Goal: Transaction & Acquisition: Purchase product/service

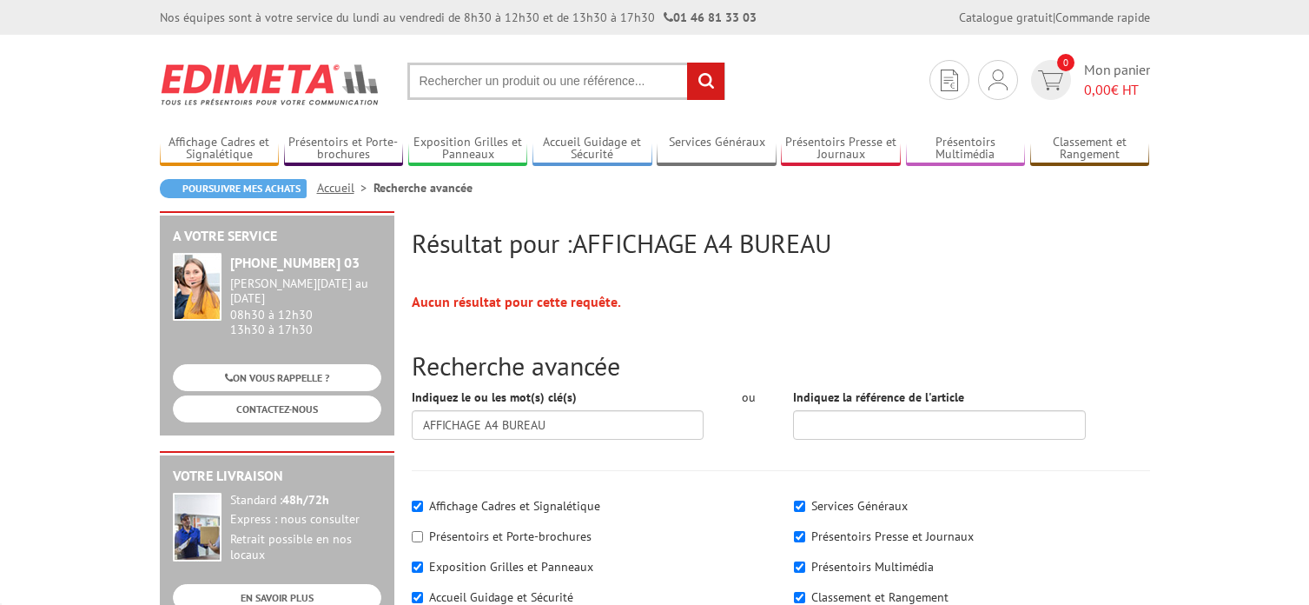
scroll to position [261, 0]
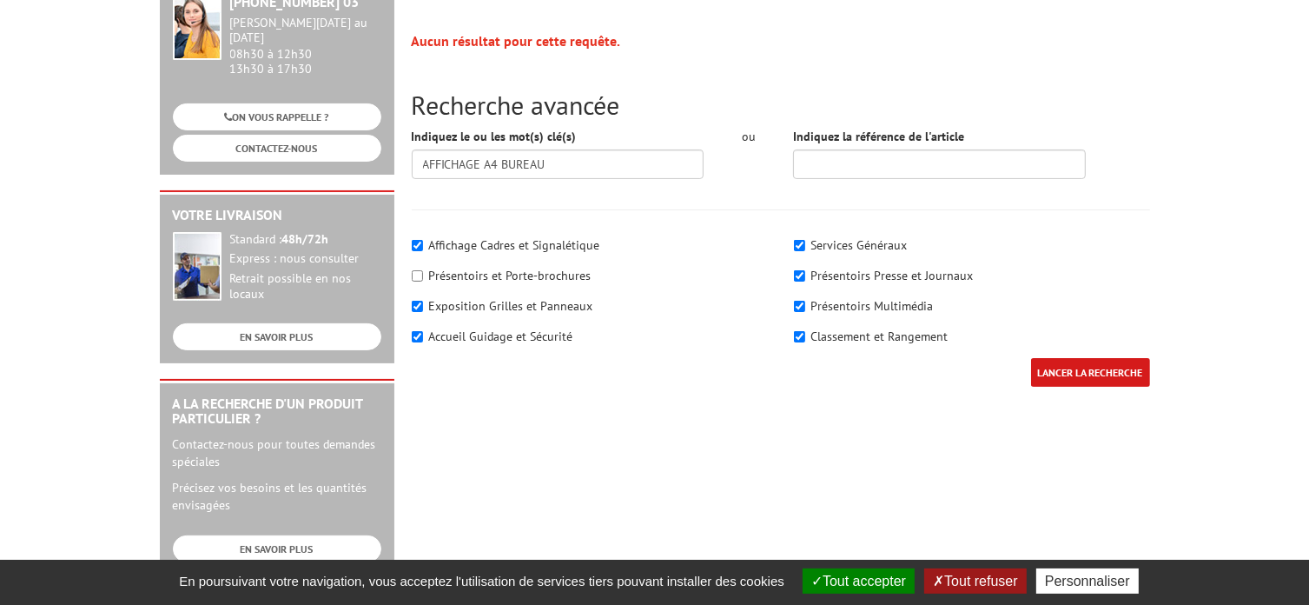
click at [500, 274] on label "Présentoirs et Porte-brochures" at bounding box center [510, 276] width 162 height 16
click at [423, 274] on input"] "Présentoirs et Porte-brochures" at bounding box center [417, 275] width 11 height 11
checkbox input"] "true"
click at [1057, 365] on input "LANCER LA RECHERCHE" at bounding box center [1090, 372] width 119 height 29
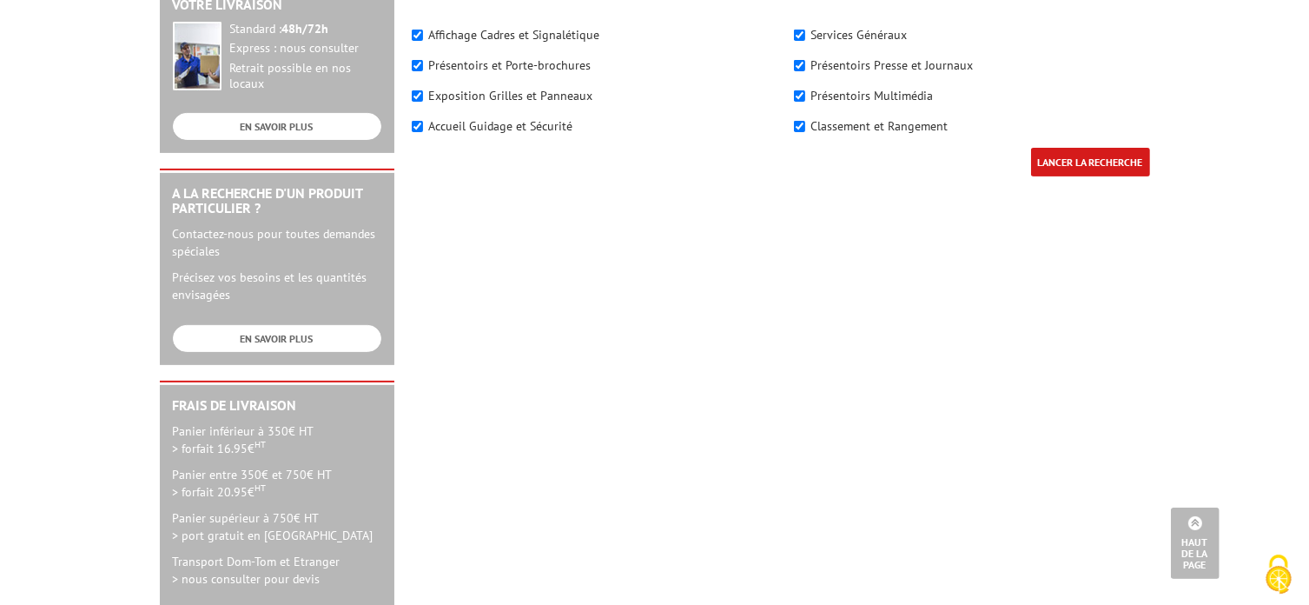
scroll to position [87, 0]
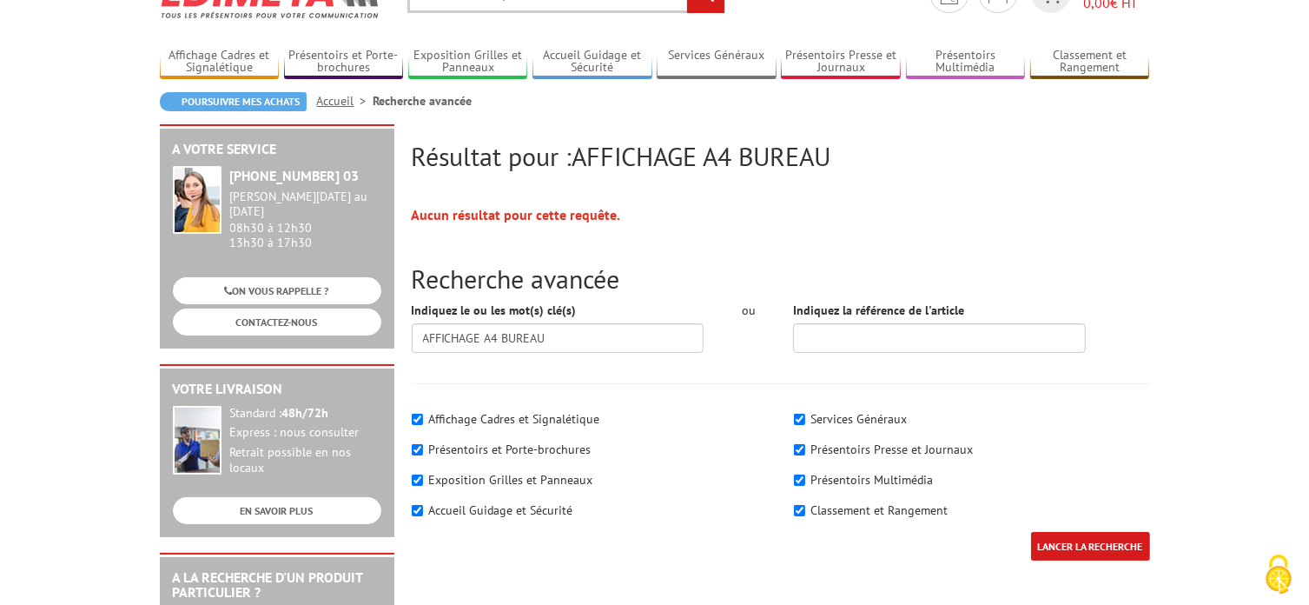
click at [1060, 544] on input "LANCER LA RECHERCHE" at bounding box center [1090, 546] width 119 height 29
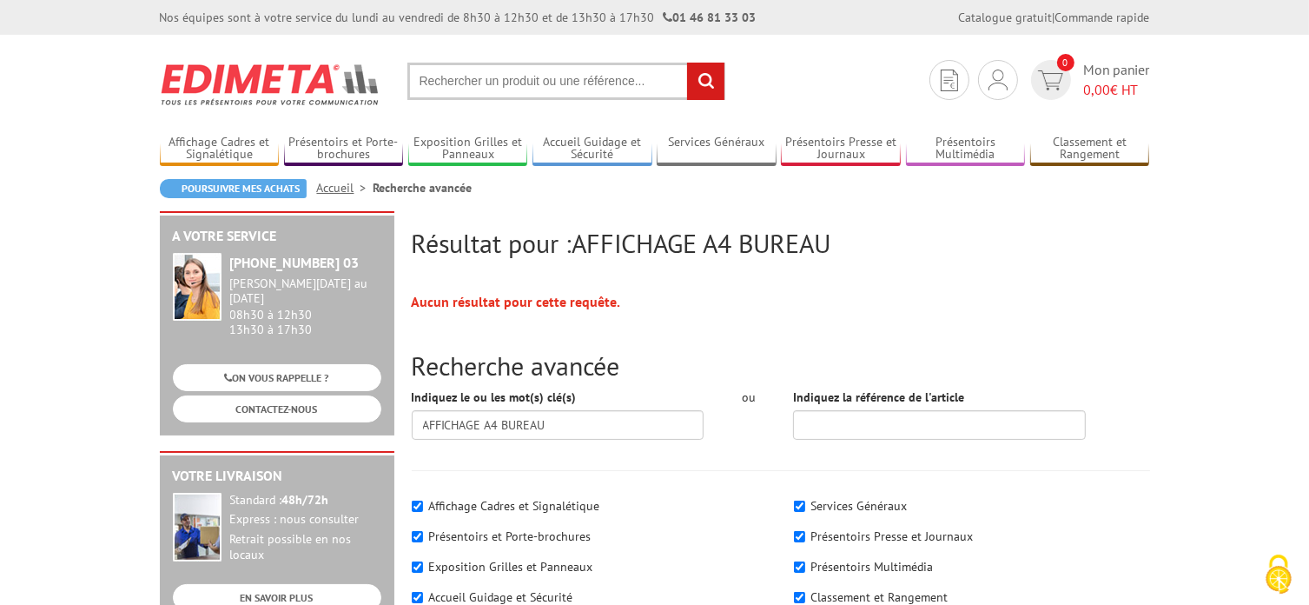
drag, startPoint x: 0, startPoint y: 0, endPoint x: 1059, endPoint y: 542, distance: 1189.9
click at [1059, 542] on div "Présentoirs Presse et Journaux" at bounding box center [972, 535] width 356 height 17
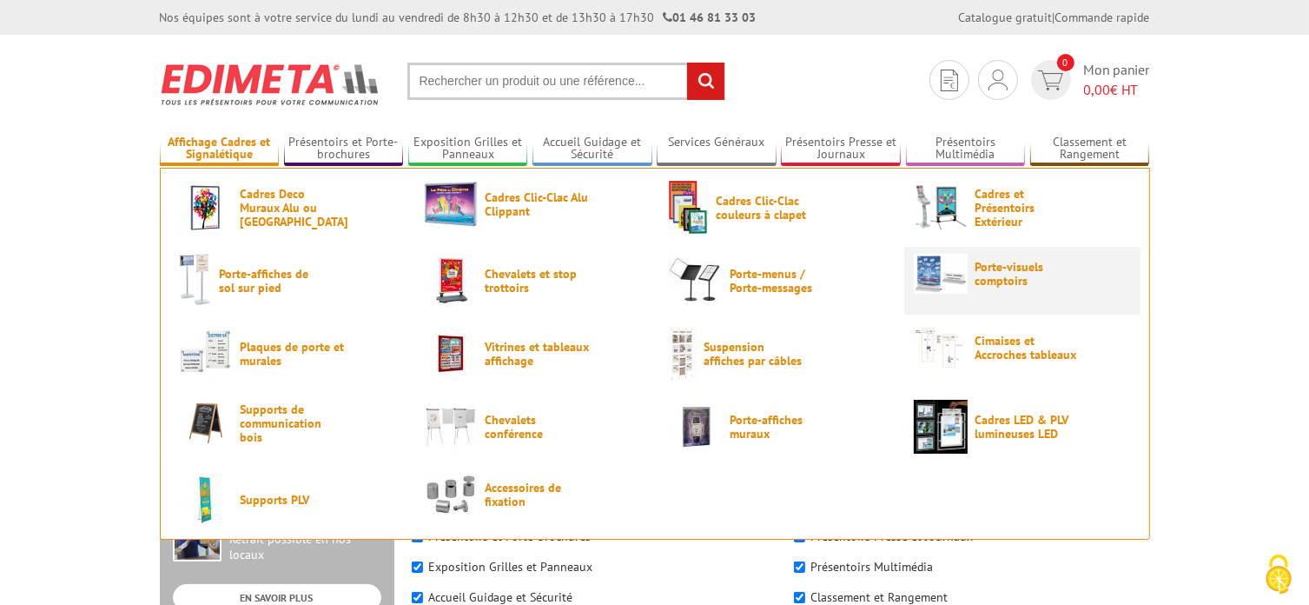
click at [939, 274] on img at bounding box center [941, 274] width 54 height 40
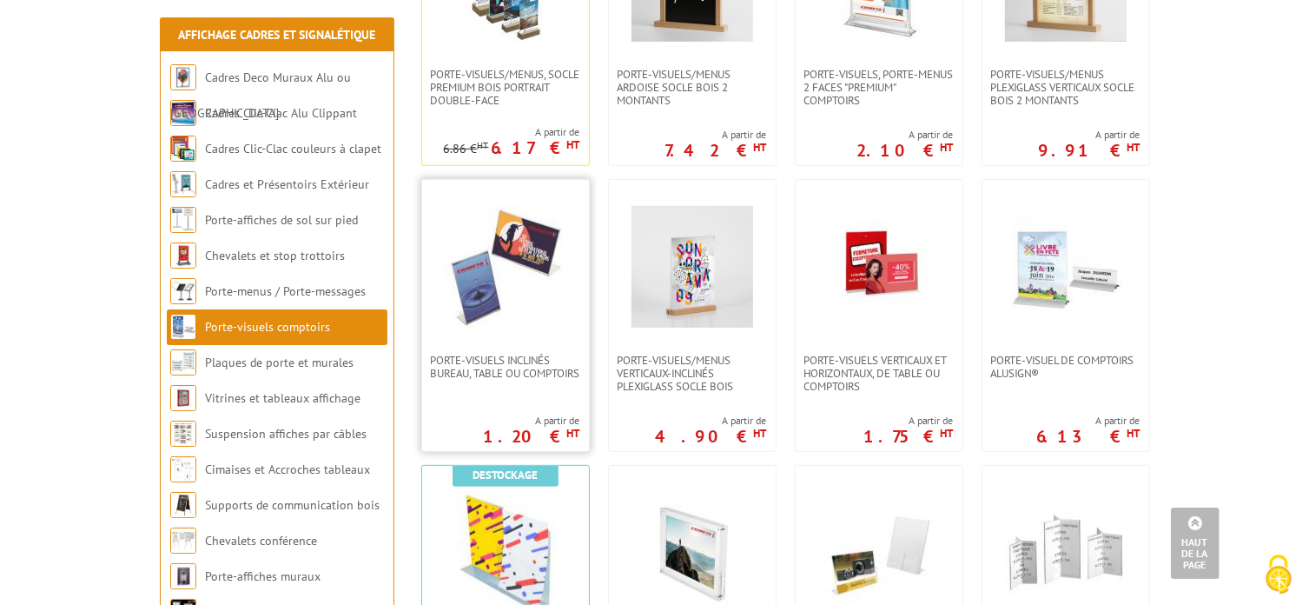
scroll to position [782, 0]
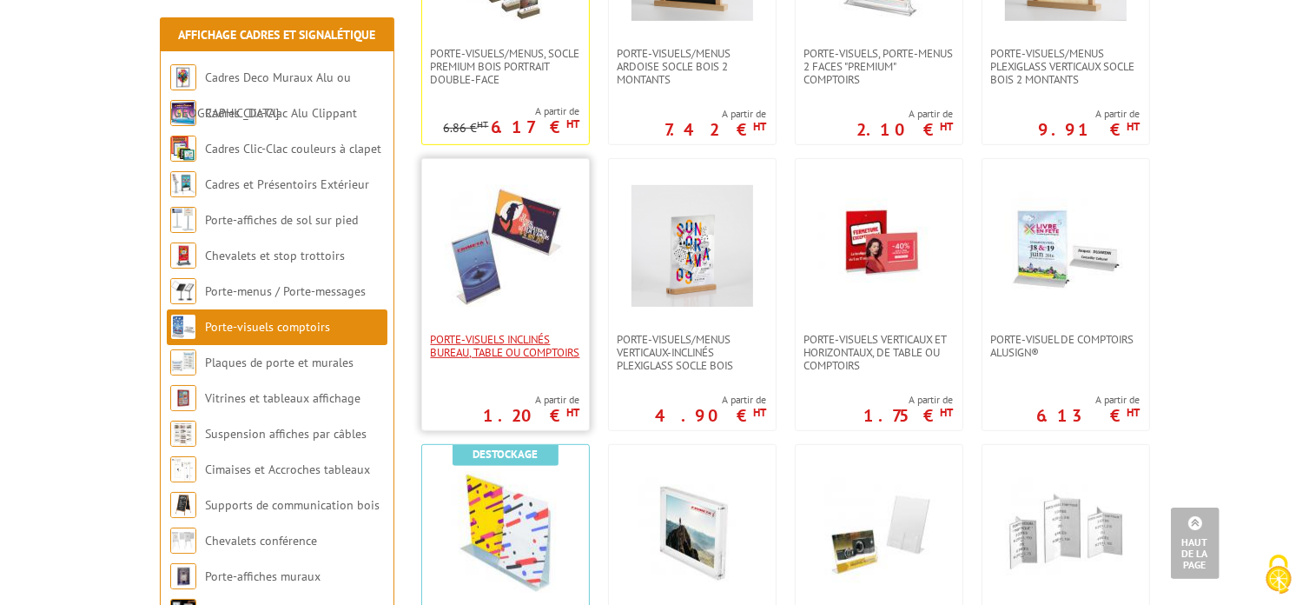
click at [466, 347] on span "Porte-visuels inclinés bureau, table ou comptoirs" at bounding box center [505, 346] width 149 height 26
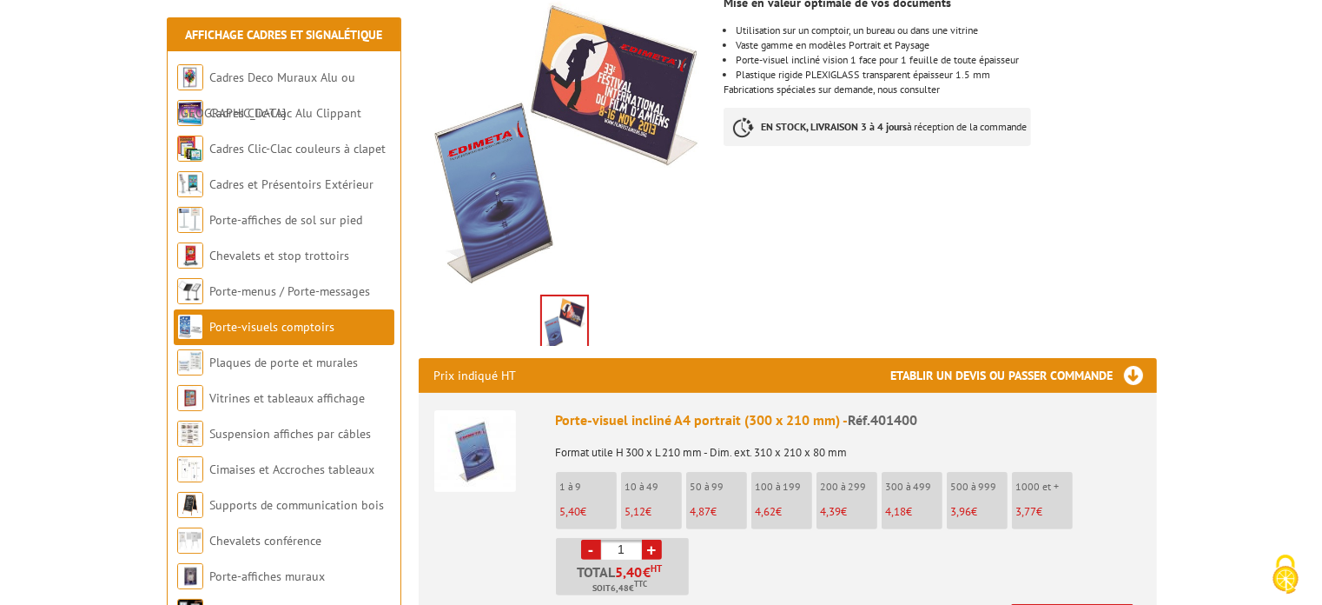
scroll to position [348, 0]
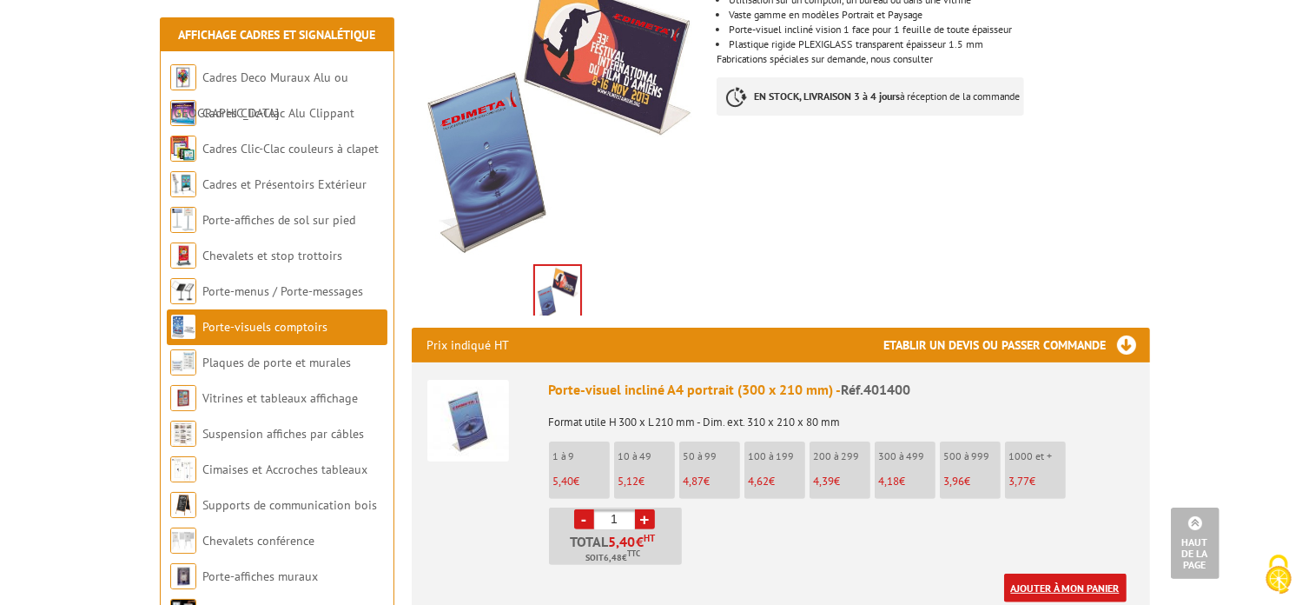
click at [1043, 573] on link "Ajouter à mon panier" at bounding box center [1065, 587] width 123 height 29
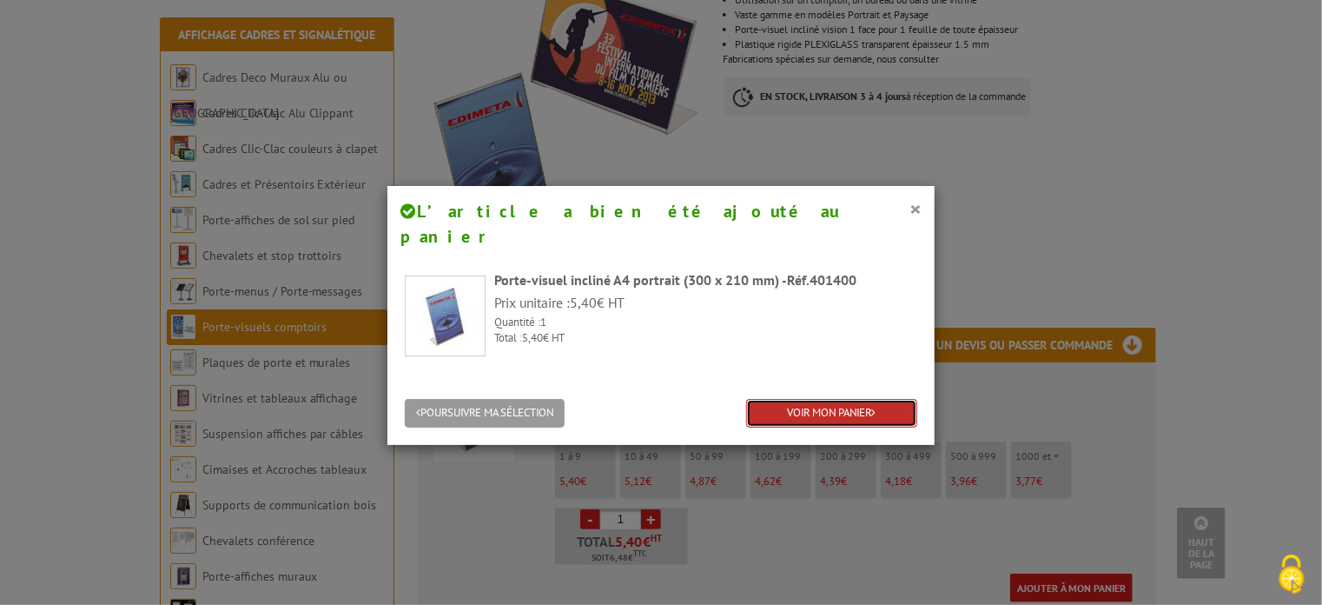
click at [822, 399] on link "VOIR MON PANIER" at bounding box center [831, 413] width 171 height 29
